Goal: Book appointment/travel/reservation

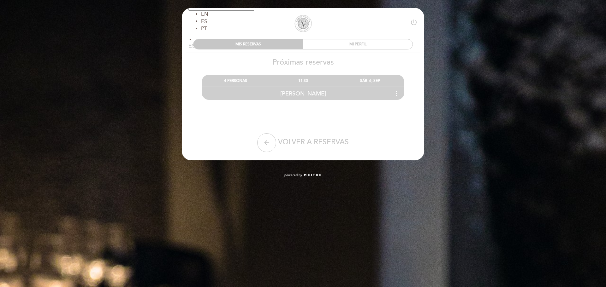
select select "es"
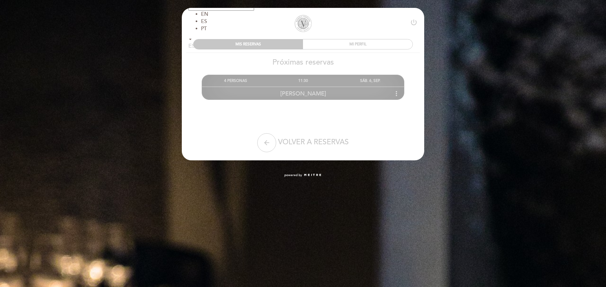
click at [338, 82] on div "SÁB. 6, SEP." at bounding box center [370, 81] width 67 height 12
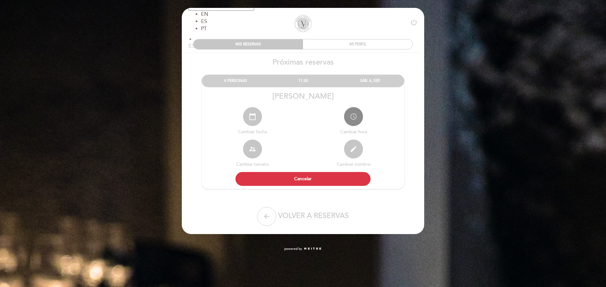
click at [356, 116] on icon "access_time" at bounding box center [354, 117] width 8 height 8
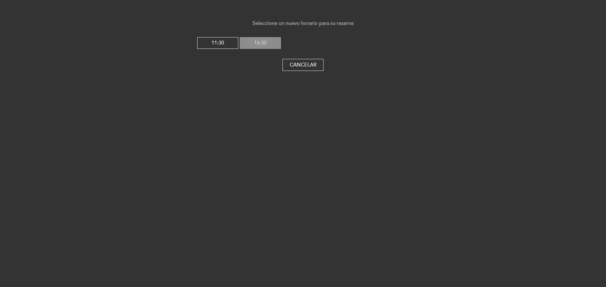
click at [260, 41] on button "16:30" at bounding box center [260, 43] width 41 height 12
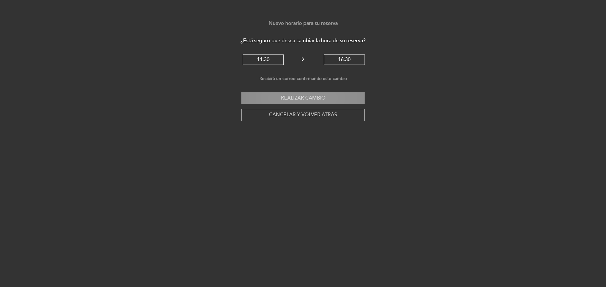
click at [301, 98] on button "Realizar cambio" at bounding box center [302, 98] width 123 height 12
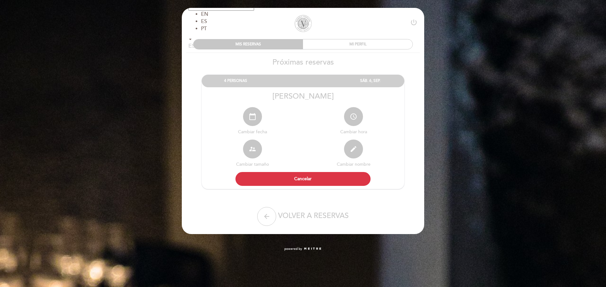
click at [434, 22] on div "ES EN ES PT EN ES PT [GEOGRAPHIC_DATA] power_settings_new MIS RESERVAS MI PERFI…" at bounding box center [303, 129] width 606 height 258
click at [269, 218] on icon "arrow_back" at bounding box center [267, 217] width 8 height 8
select select "es"
